Goal: Task Accomplishment & Management: Complete application form

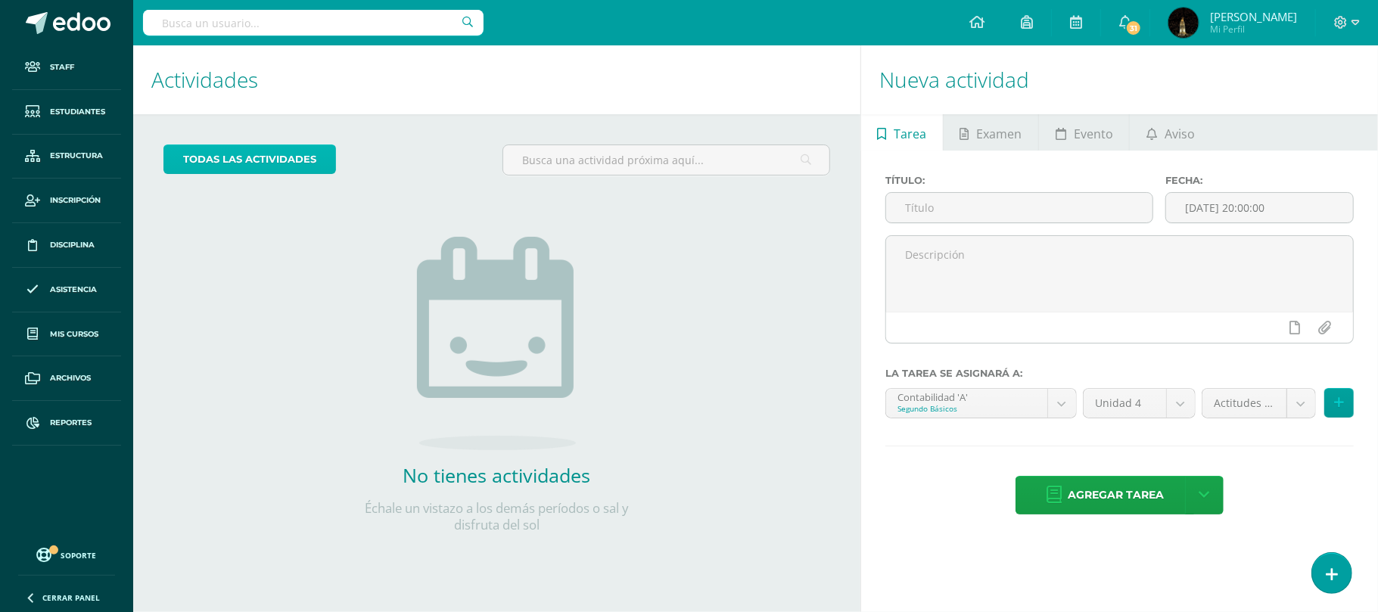
click at [258, 161] on link "todas las Actividades" at bounding box center [250, 160] width 173 height 30
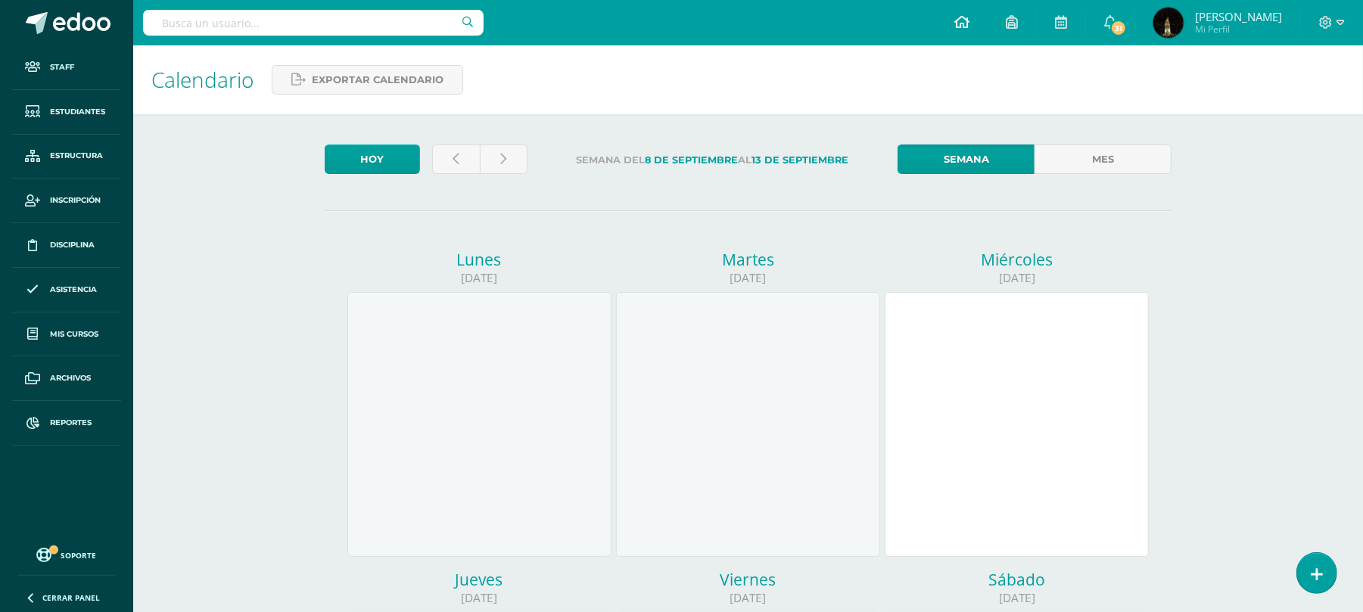
click at [970, 23] on icon at bounding box center [962, 22] width 15 height 14
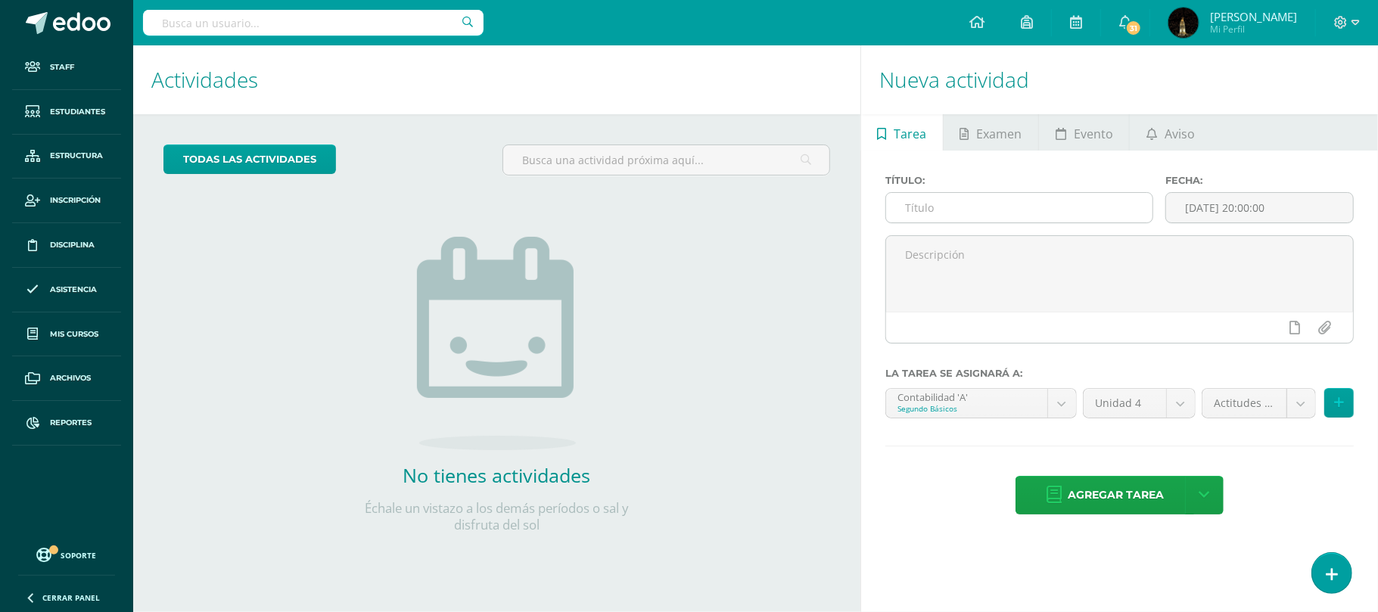
click at [955, 198] on input "text" at bounding box center [1019, 208] width 266 height 30
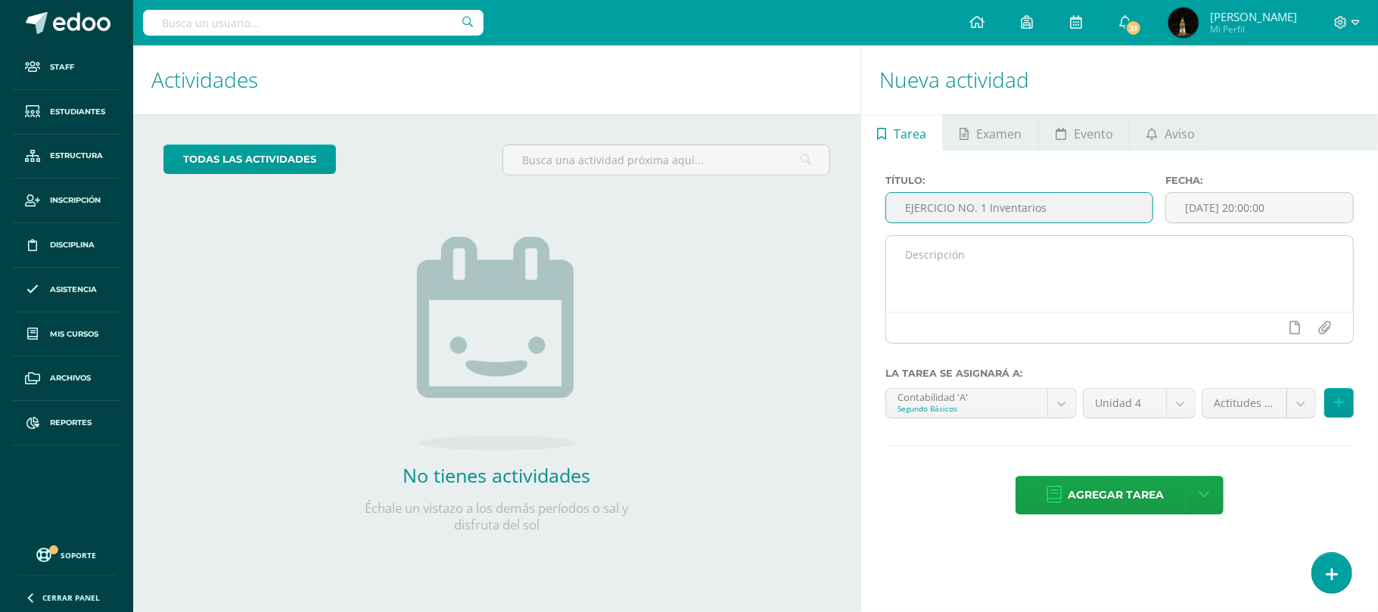
type input "EJERCICIO NO. 1 Inventarios"
click at [1054, 273] on textarea at bounding box center [1119, 274] width 467 height 76
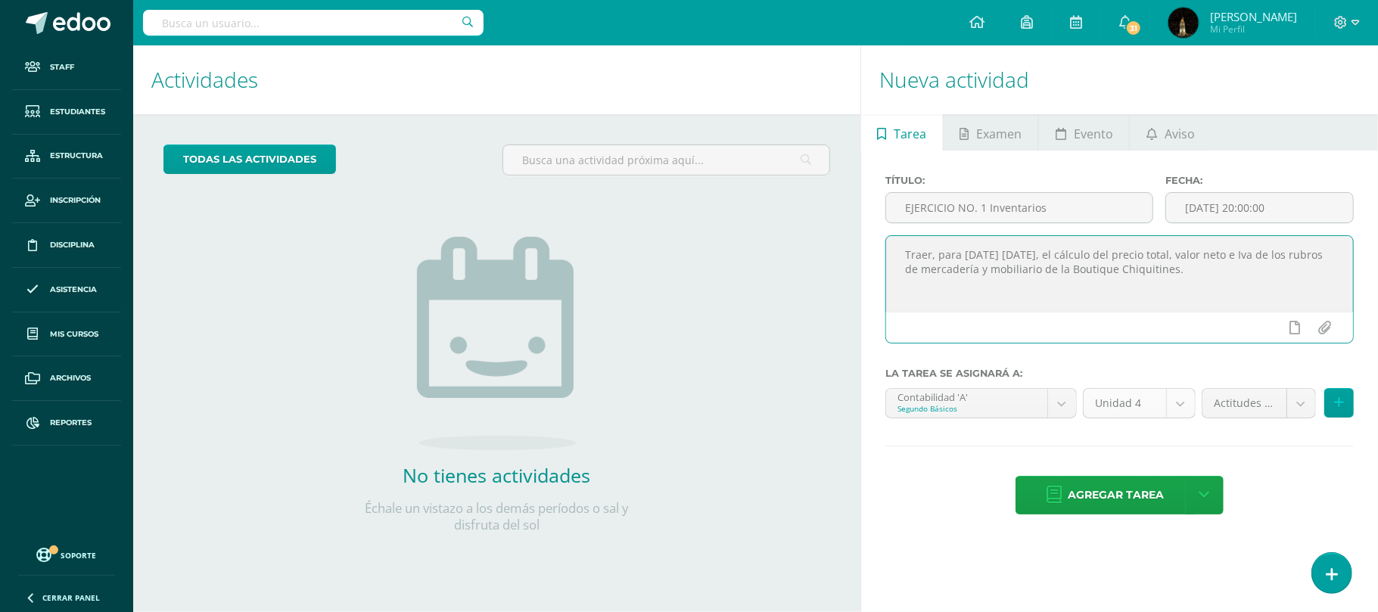
type textarea "Traer, para mañana jueves, el cálculo del precio total, valor neto e Iva de los…"
click at [1184, 407] on body "Staff Estudiantes Estructura Inscripción Disciplina Asistencia Mis cursos Archi…" at bounding box center [689, 306] width 1378 height 612
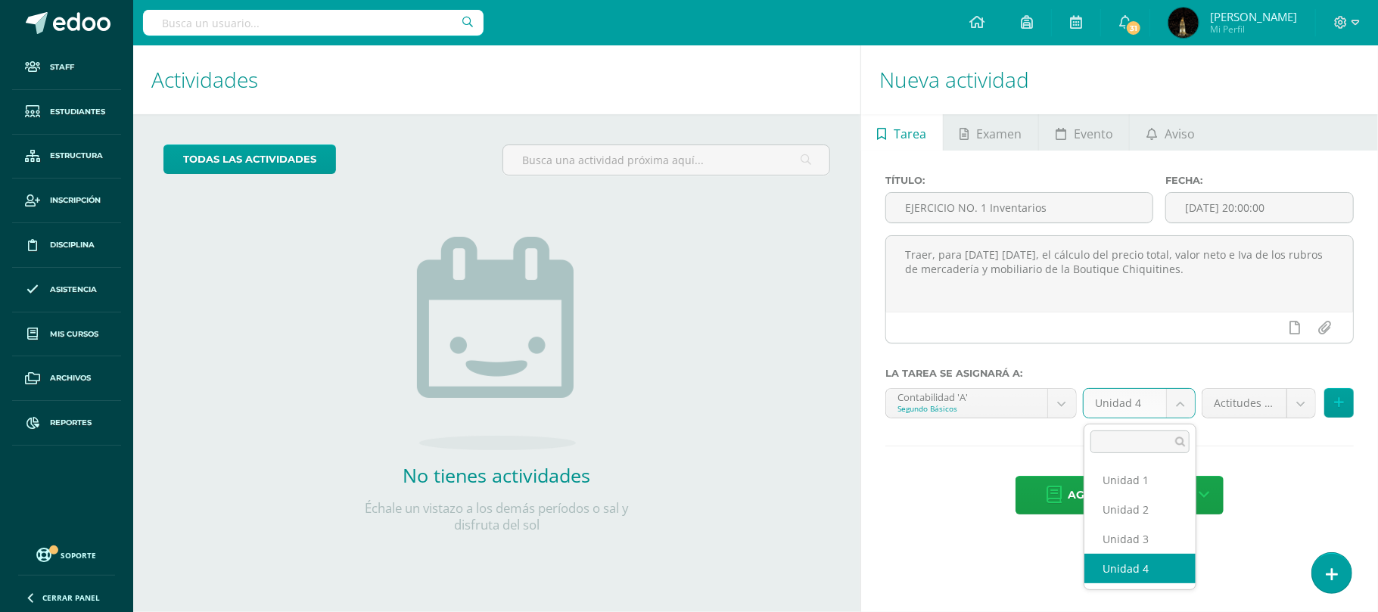
select select "157296"
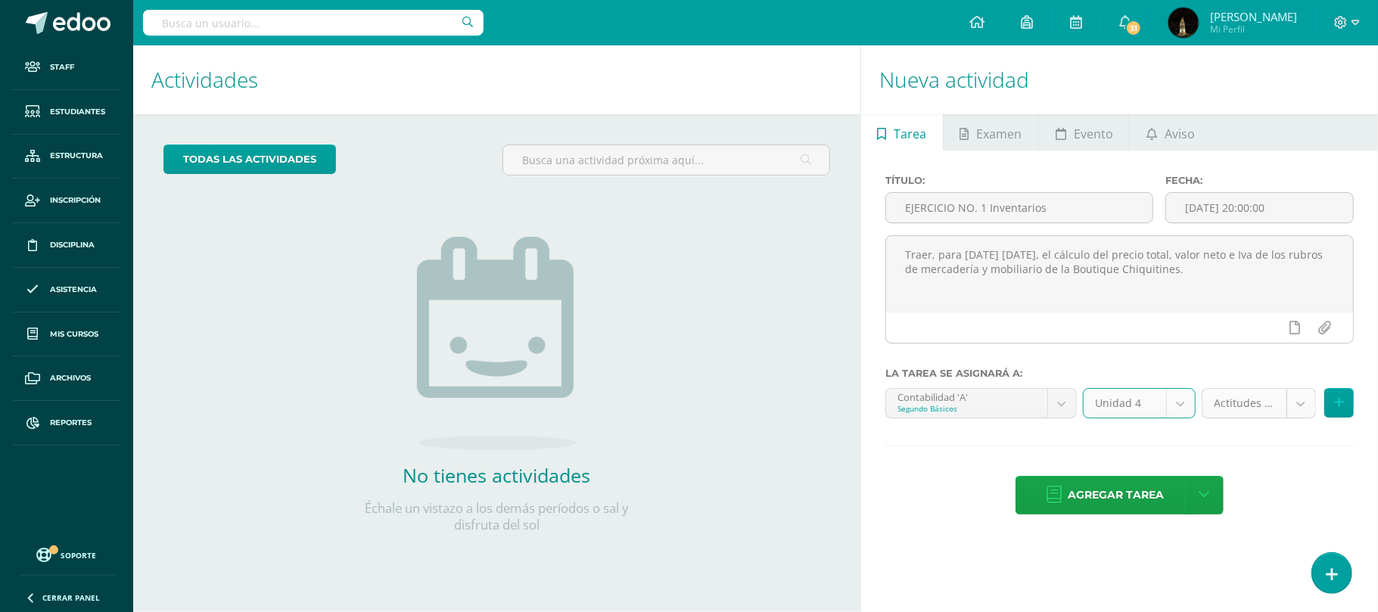
click at [1303, 419] on div "Actitudes (10.0%) Actitudes (10.0%) Evaluaciones Cortas (20.0%) Evaluación Fina…" at bounding box center [1278, 409] width 158 height 42
click at [1303, 413] on body "Staff Estudiantes Estructura Inscripción Disciplina Asistencia Mis cursos Archi…" at bounding box center [689, 306] width 1378 height 612
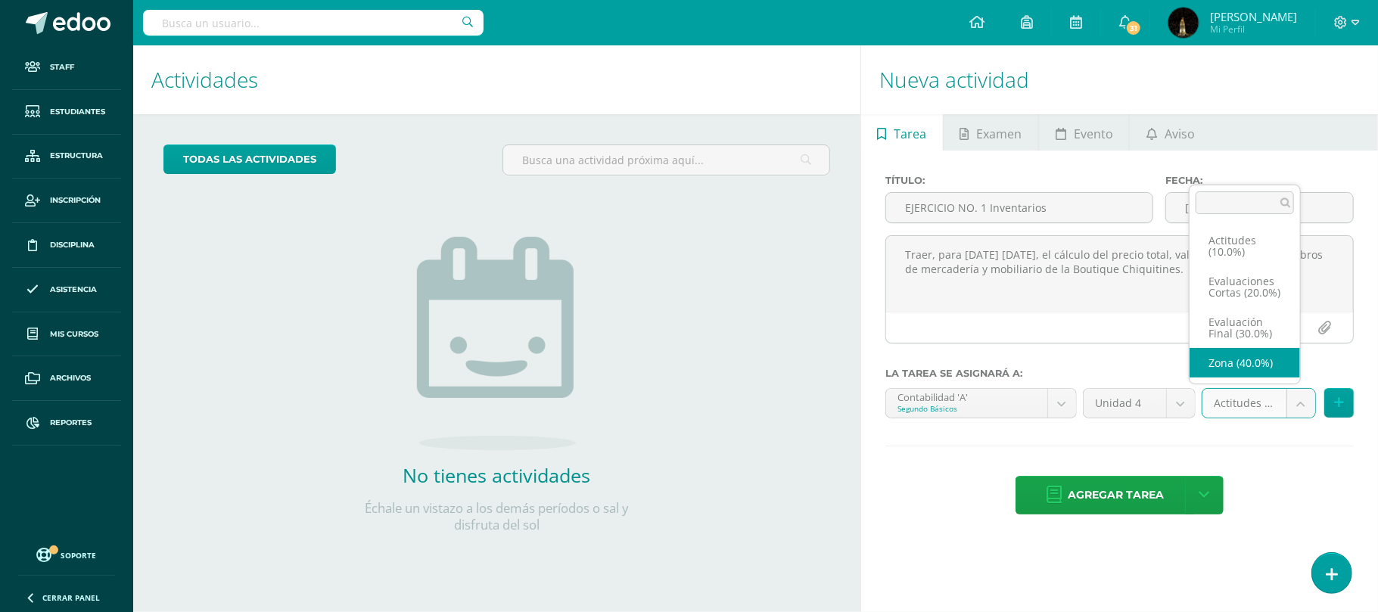
select select "170897"
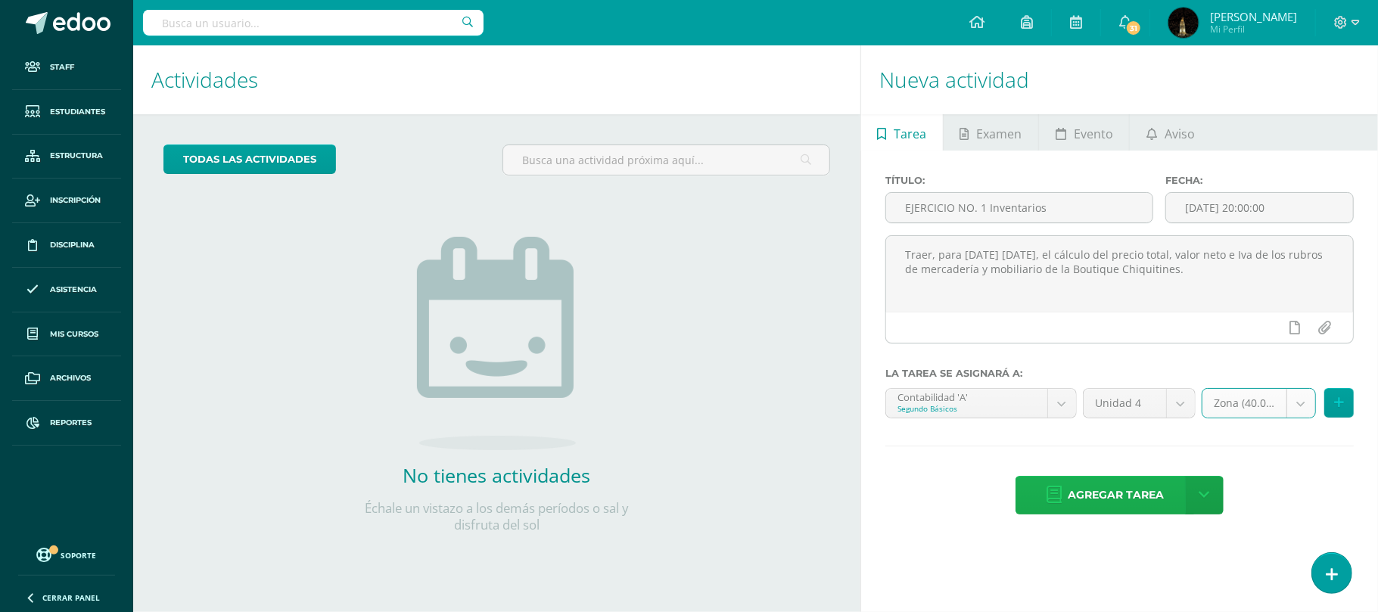
click at [1113, 500] on span "Agregar tarea" at bounding box center [1116, 495] width 96 height 37
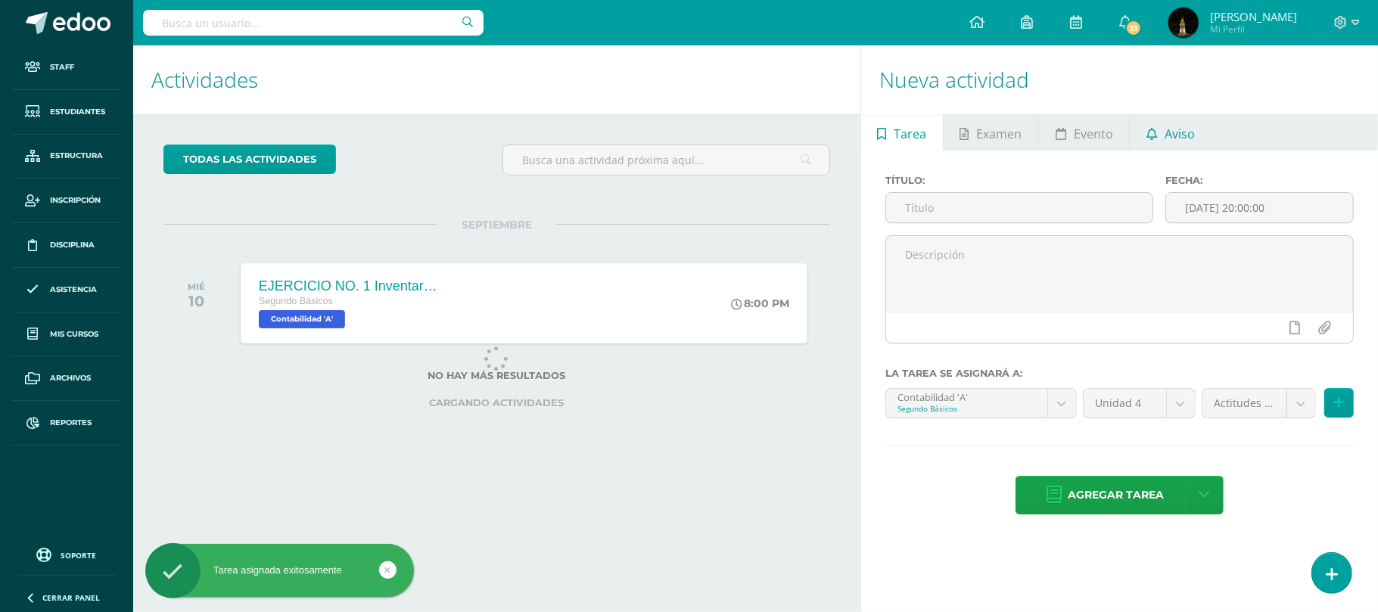
click at [1175, 128] on span "Aviso" at bounding box center [1180, 134] width 30 height 36
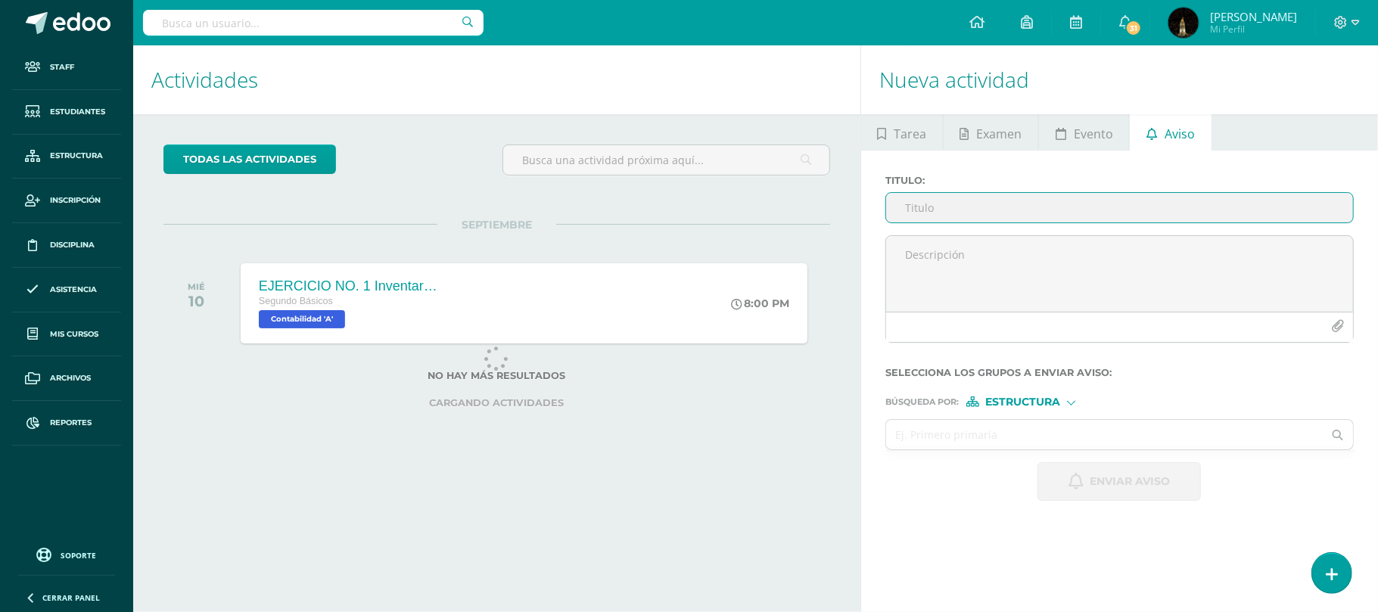
click at [1019, 216] on input "Titulo :" at bounding box center [1119, 208] width 467 height 30
type input "CUADERNILLO DE DOS COLUMNAS"
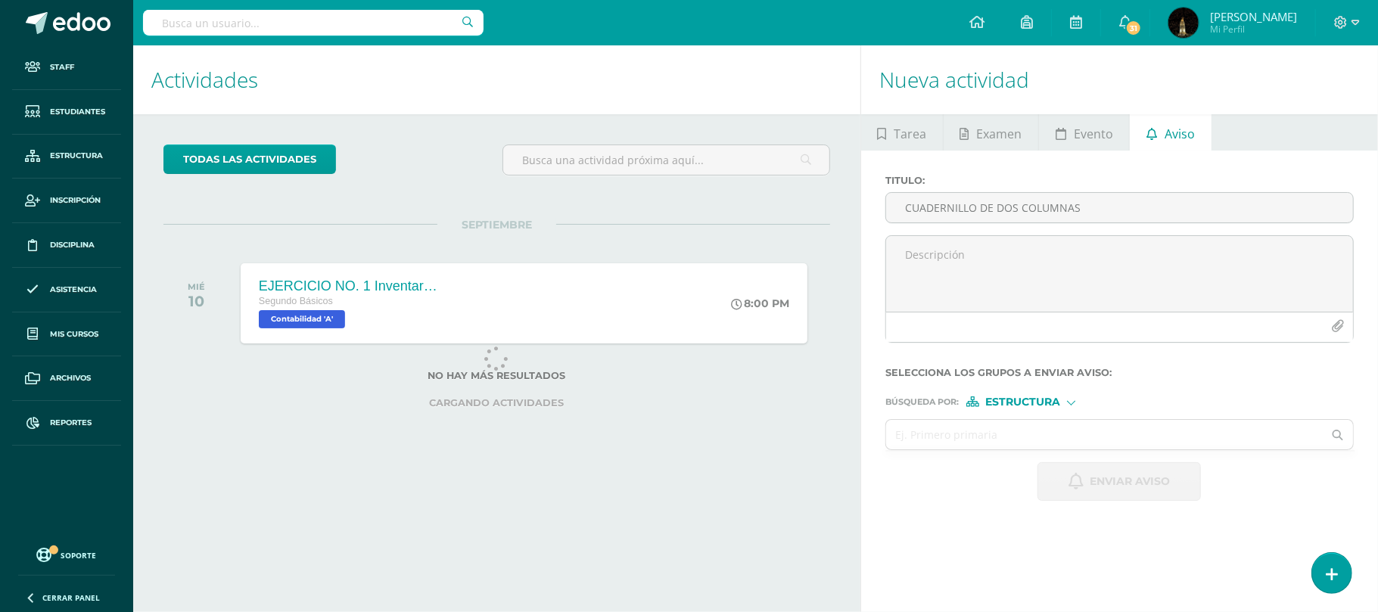
click at [1028, 234] on div "Titulo : CUADERNILLO DE DOS COLUMNAS" at bounding box center [1120, 205] width 481 height 61
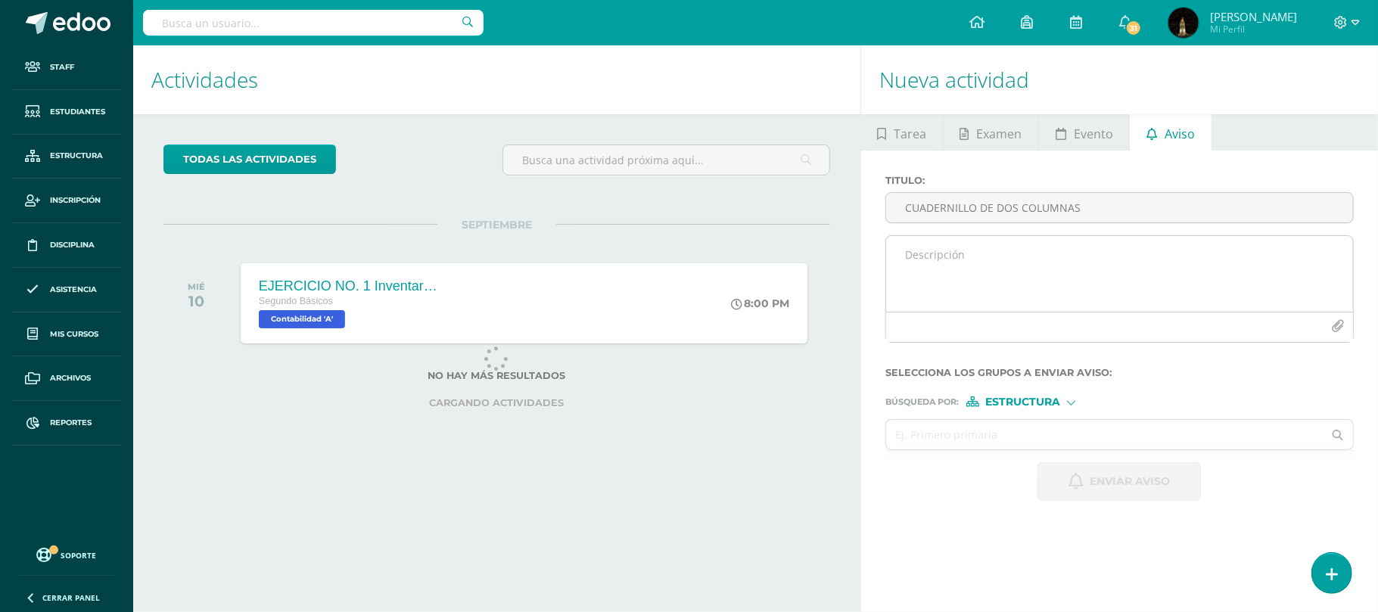
click at [1034, 260] on textarea at bounding box center [1119, 274] width 467 height 76
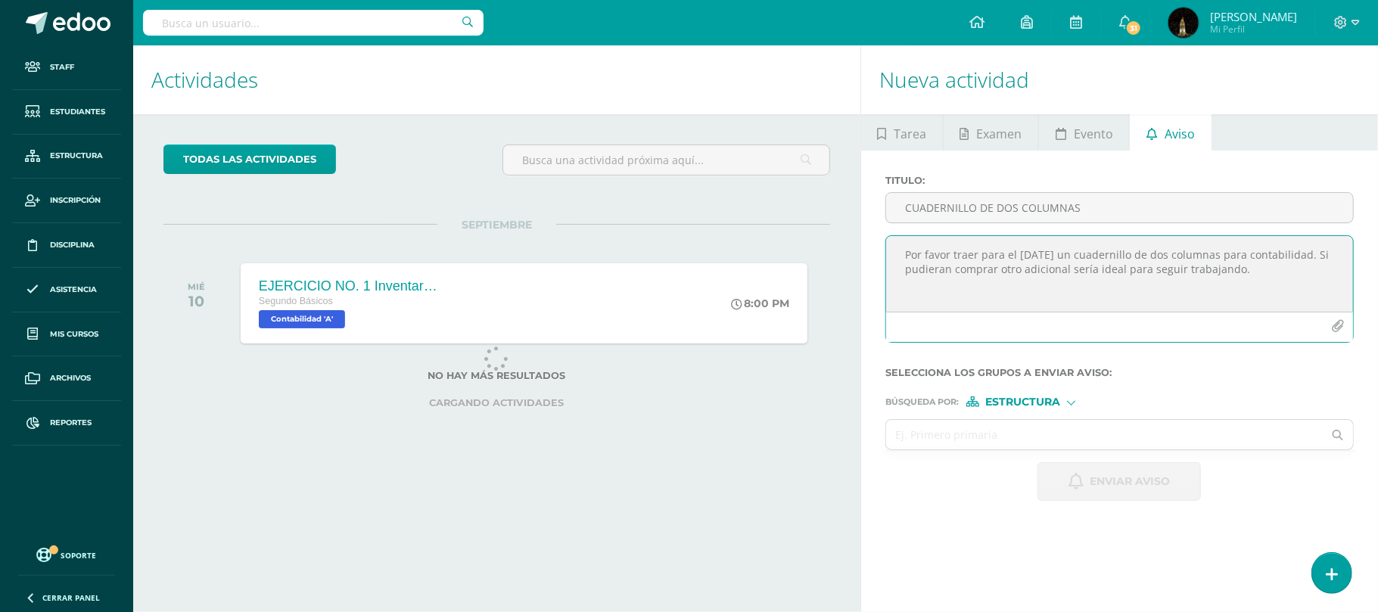
type textarea "Por favor traer para el miércoles 17 de septiembre un cuadernillo de dos column…"
click at [1054, 398] on span "Estructura" at bounding box center [1023, 402] width 75 height 8
click at [1064, 413] on span "Estructura" at bounding box center [1028, 423] width 122 height 20
click at [933, 443] on input "text" at bounding box center [1104, 435] width 437 height 30
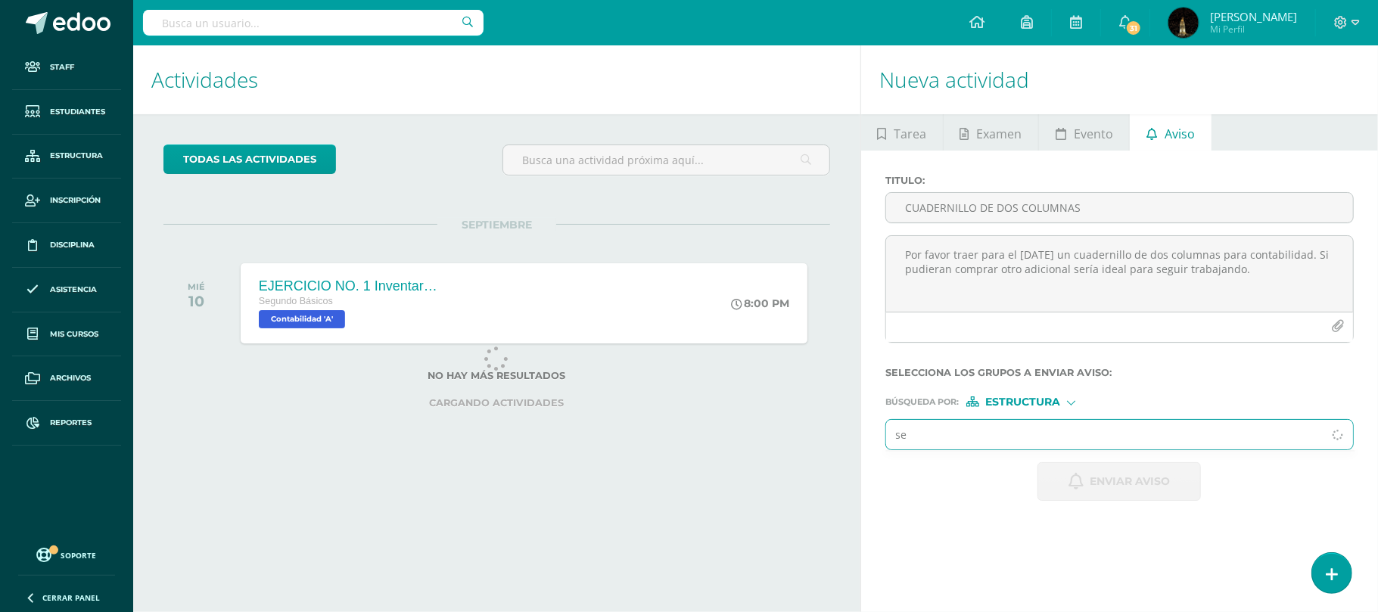
type input "s"
click at [1042, 404] on span "Estructura" at bounding box center [1023, 402] width 75 height 8
click at [1039, 419] on span "Estructura" at bounding box center [1042, 423] width 75 height 8
click at [945, 443] on input "text" at bounding box center [1104, 435] width 437 height 30
type input "Segundo b"
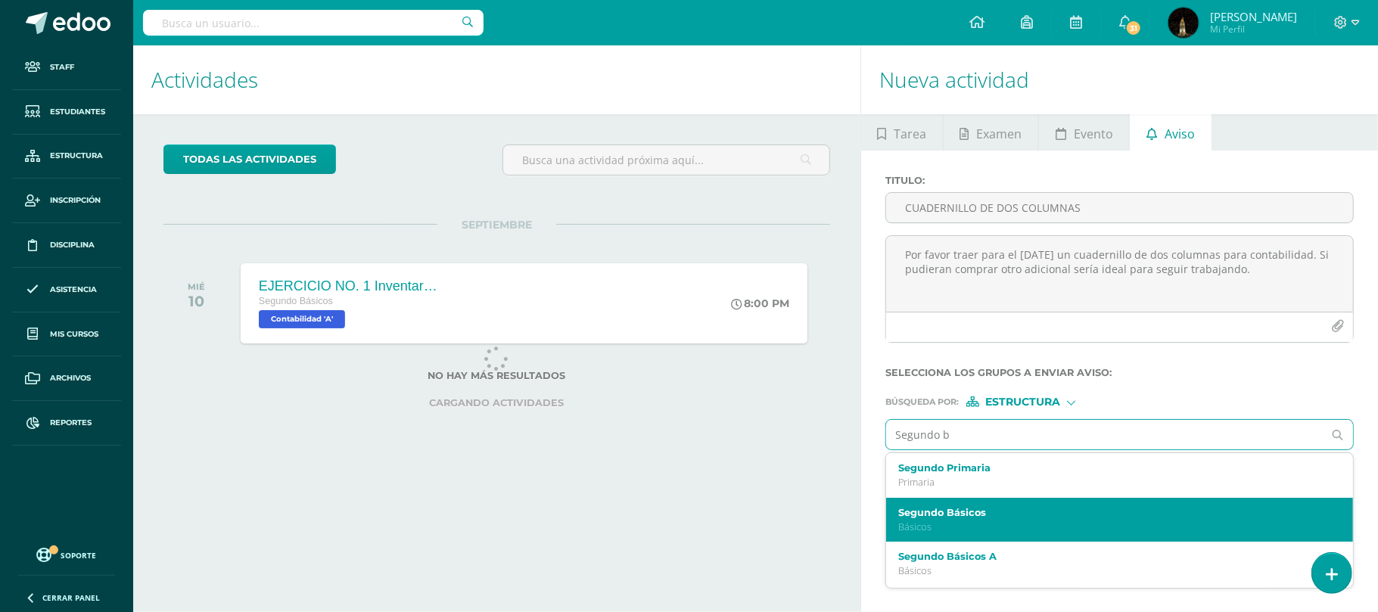
click at [921, 516] on label "Segundo Básicos" at bounding box center [1111, 512] width 424 height 11
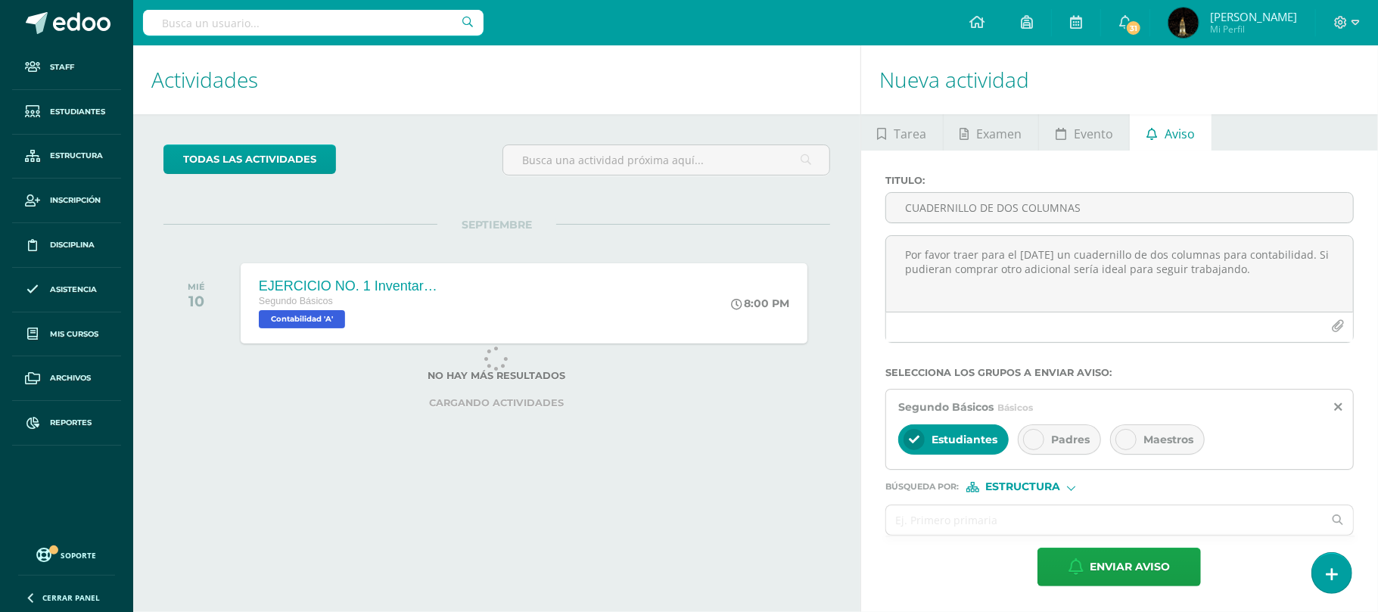
click at [1048, 440] on div "Padres" at bounding box center [1059, 440] width 83 height 30
click at [1133, 568] on span "Enviar aviso" at bounding box center [1130, 567] width 80 height 37
